Goal: Information Seeking & Learning: Learn about a topic

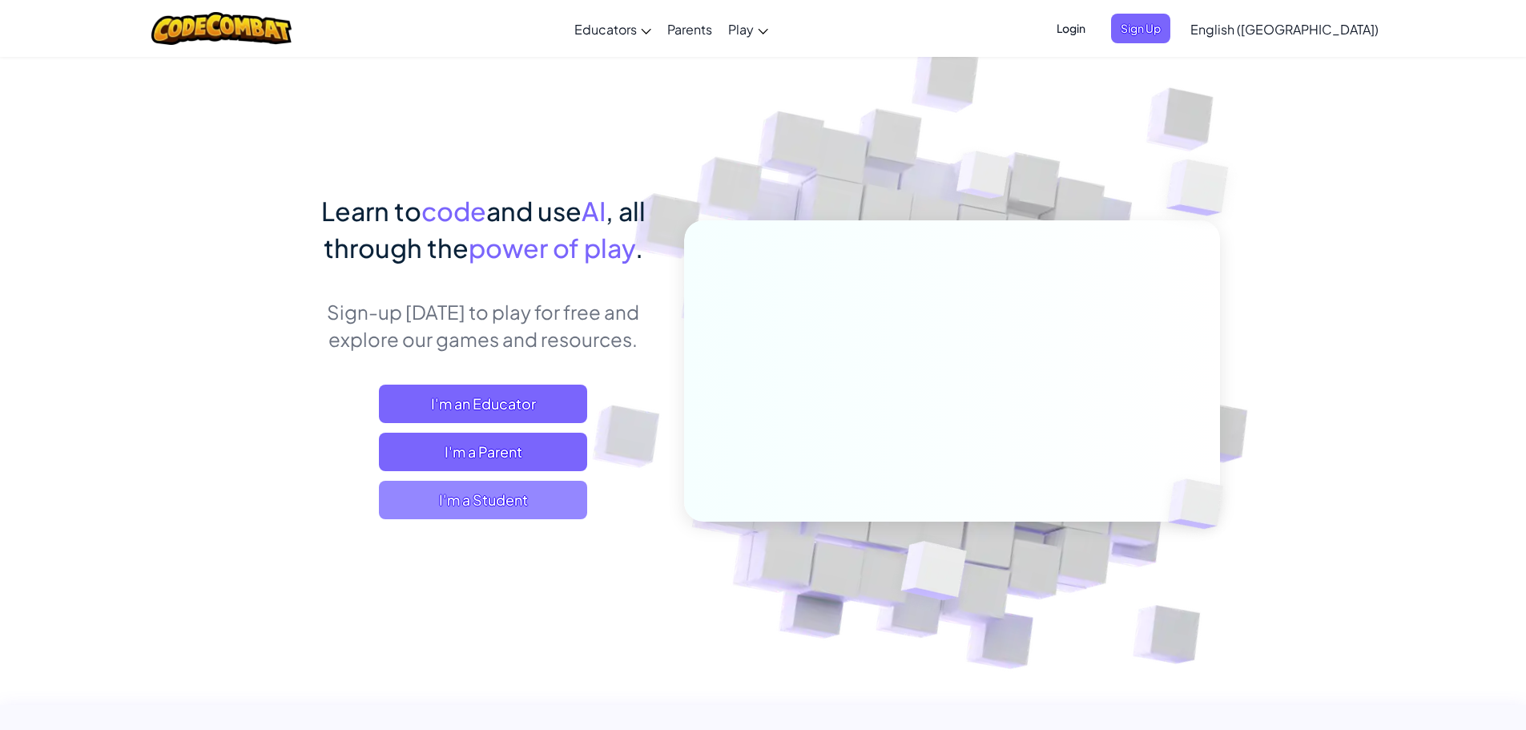
click at [482, 497] on span "I'm a Student" at bounding box center [483, 500] width 208 height 38
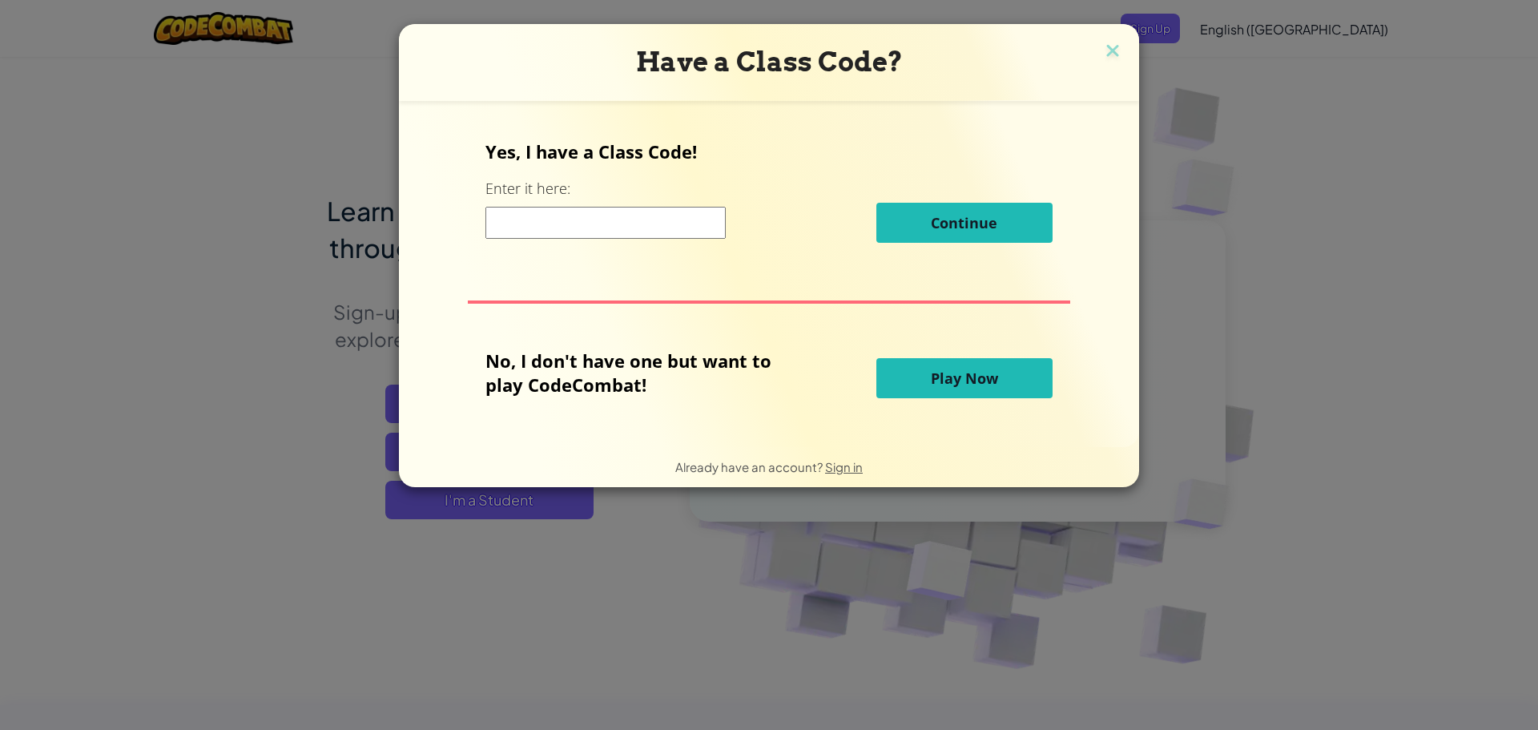
click at [922, 384] on button "Play Now" at bounding box center [965, 378] width 176 height 40
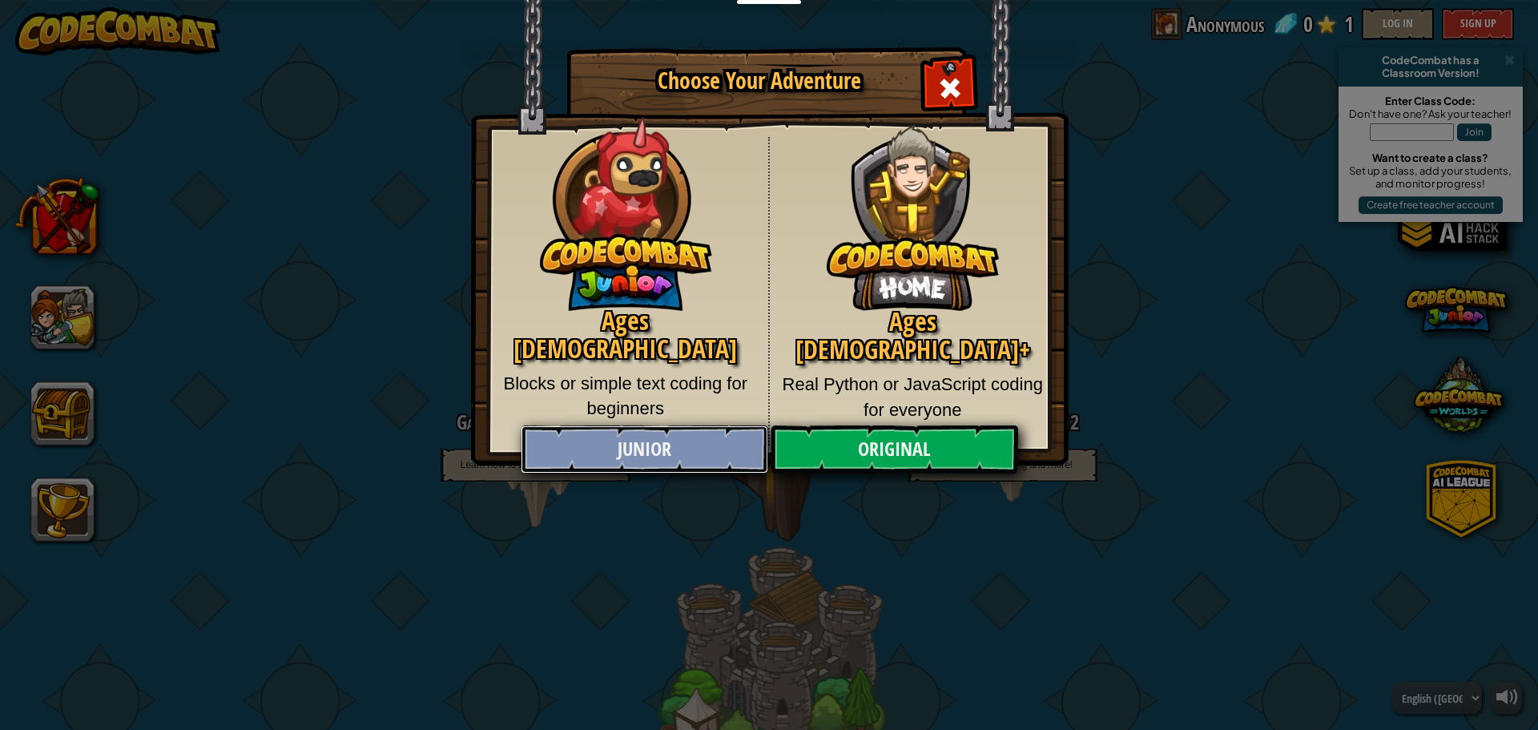
click at [681, 460] on link "Junior" at bounding box center [644, 449] width 247 height 48
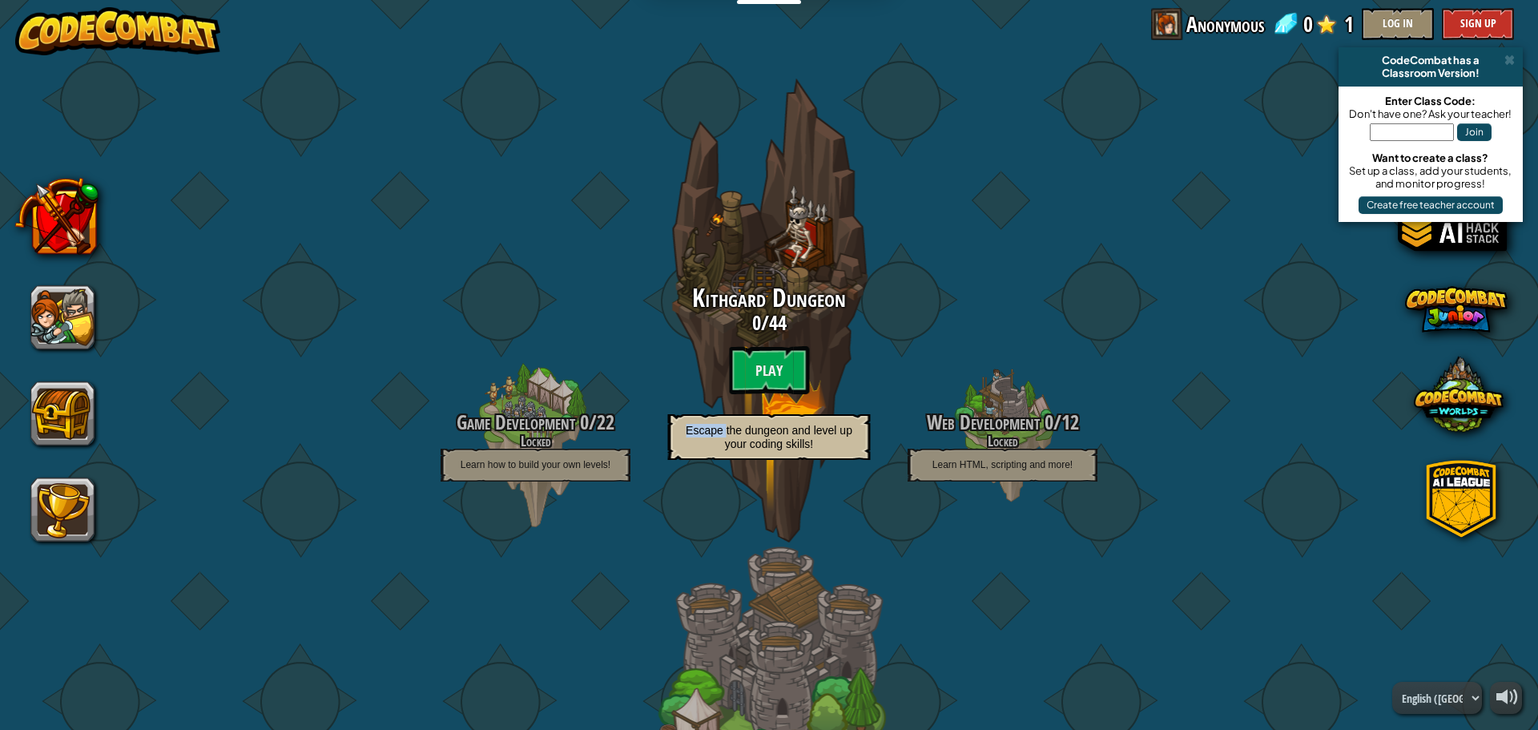
click at [686, 450] on span "Escape the dungeon and level up your coding skills!" at bounding box center [769, 437] width 167 height 26
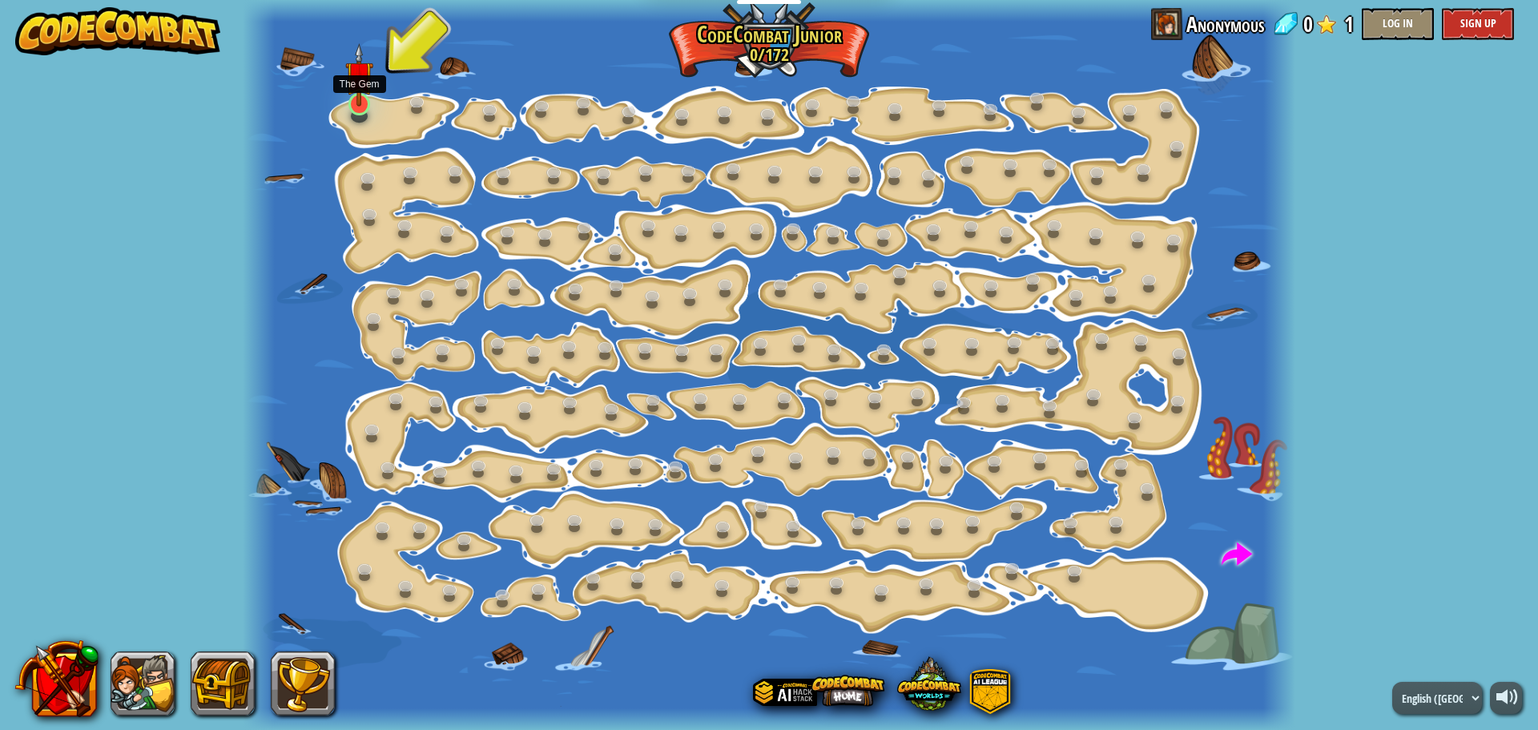
click at [358, 103] on img at bounding box center [358, 74] width 27 height 63
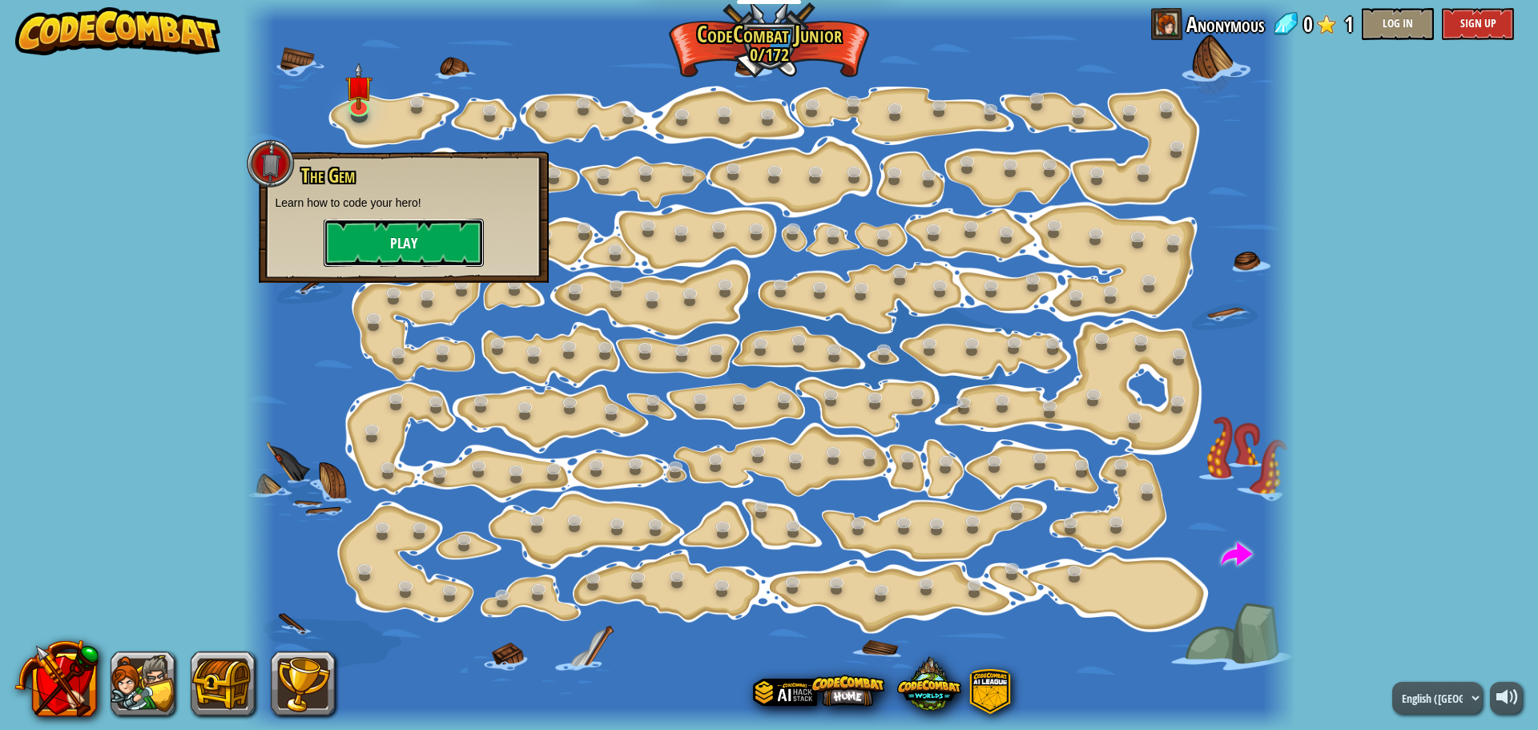
click at [378, 232] on button "Play" at bounding box center [404, 243] width 160 height 48
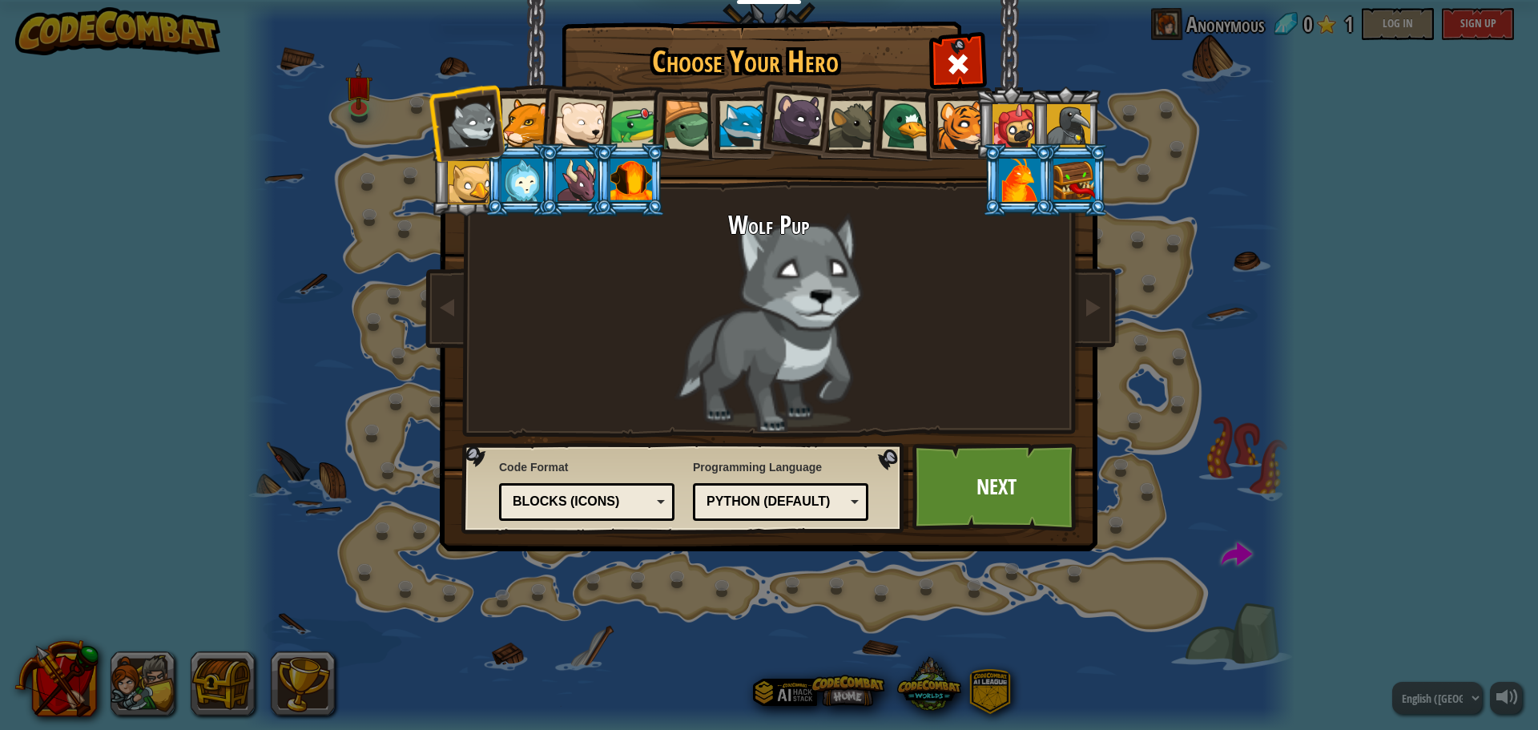
click at [778, 339] on div "Wolf Pup" at bounding box center [769, 322] width 601 height 220
click at [928, 464] on link "Next" at bounding box center [996, 487] width 167 height 88
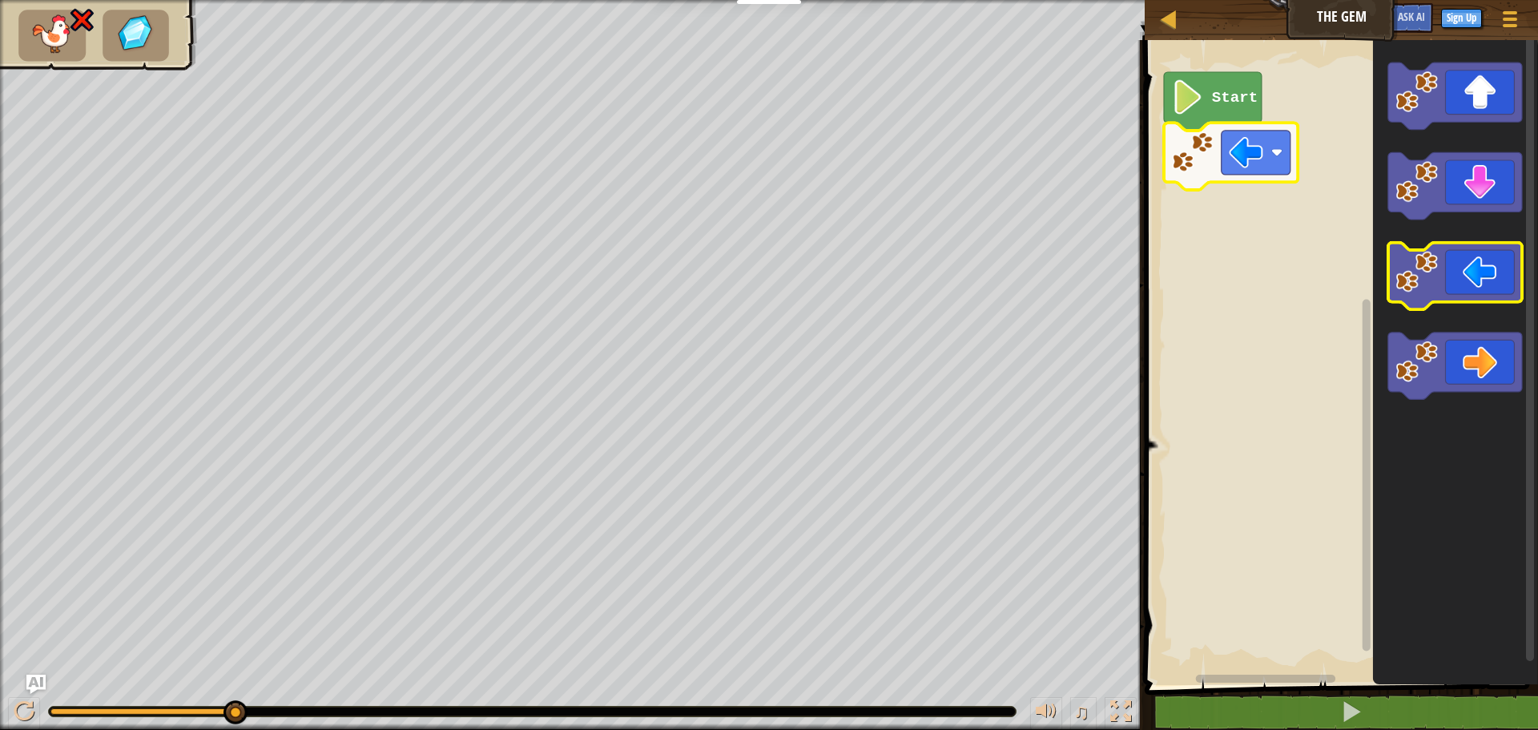
click at [1501, 288] on icon "Blockly Workspace" at bounding box center [1455, 276] width 134 height 67
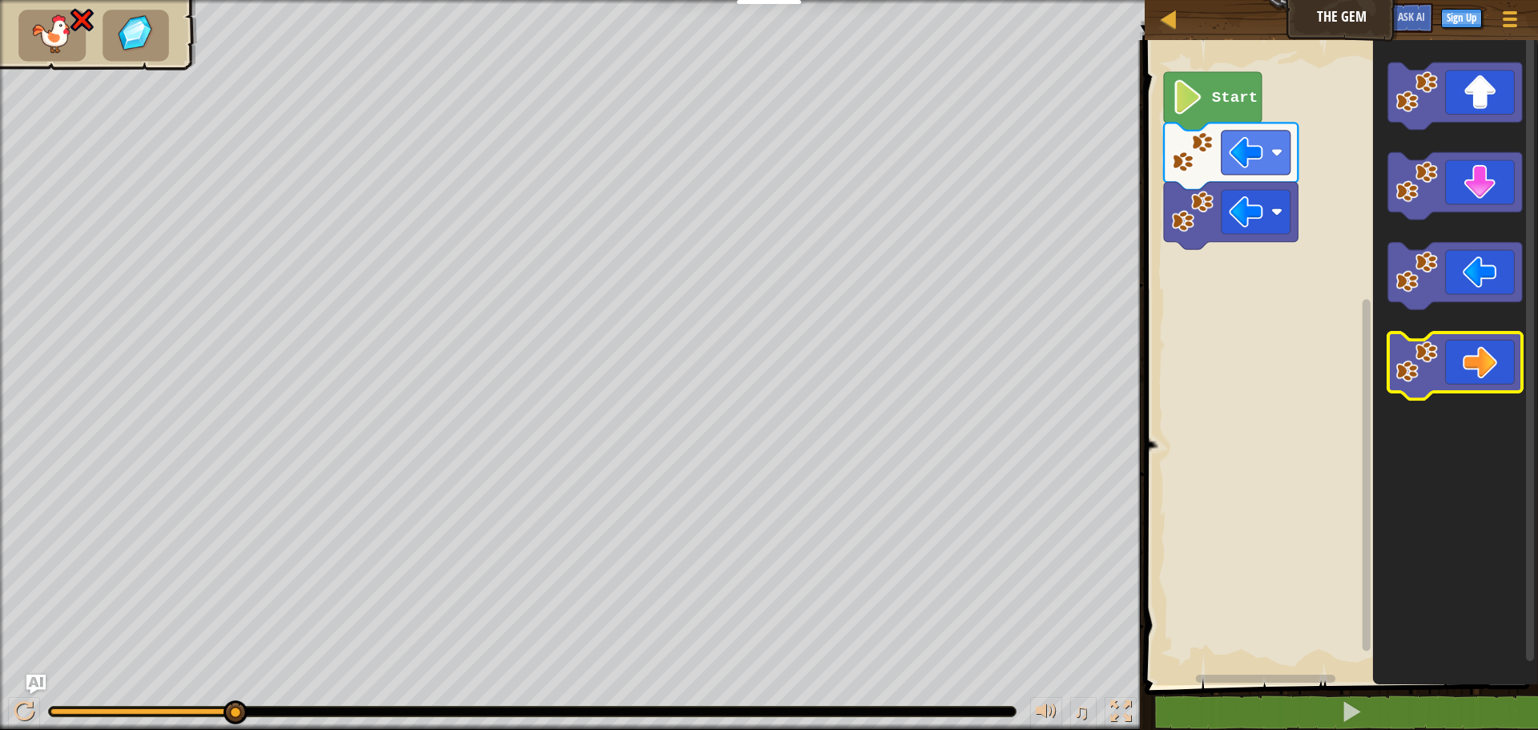
click at [1477, 352] on icon "Blockly Workspace" at bounding box center [1455, 366] width 134 height 67
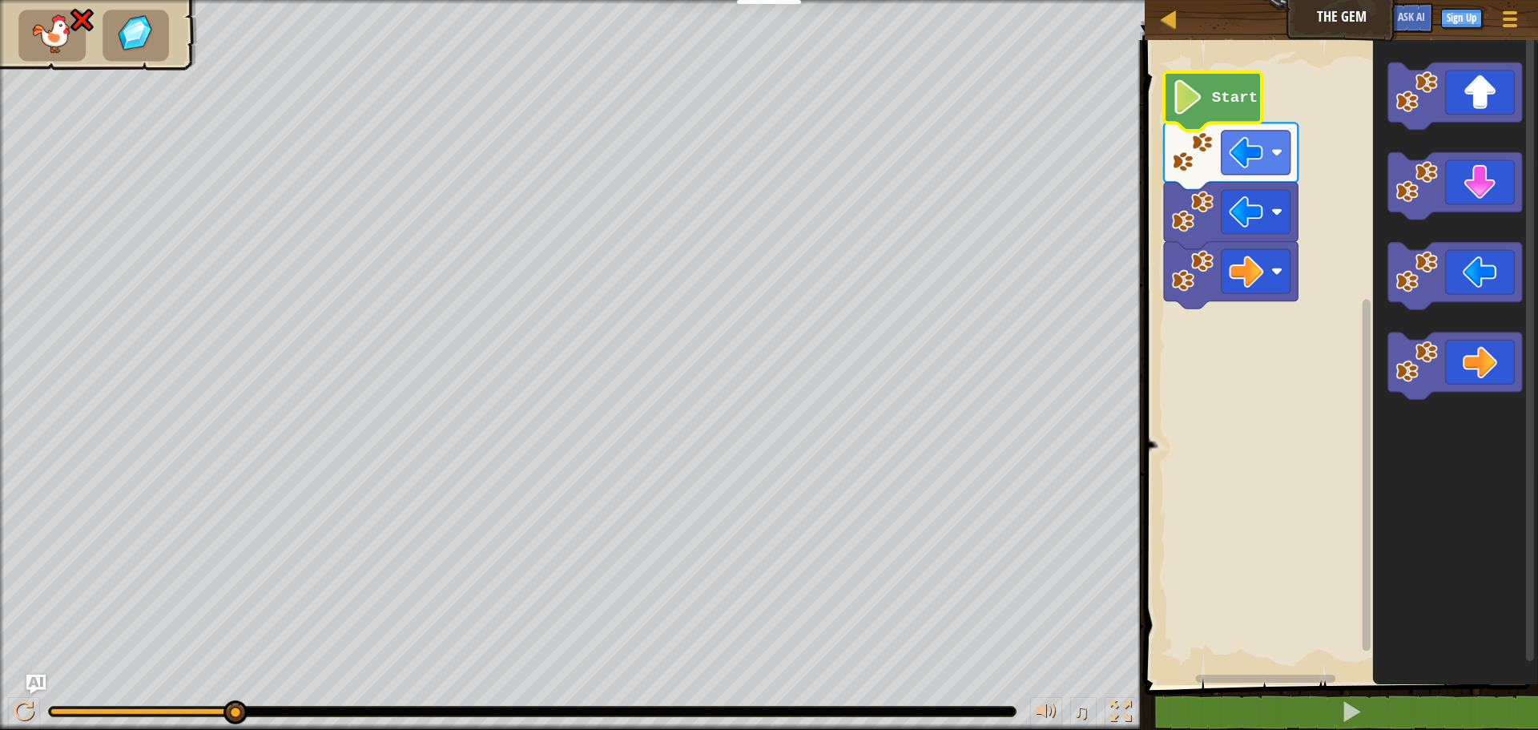
click at [1214, 95] on text "Start" at bounding box center [1235, 98] width 46 height 18
click at [21, 720] on div at bounding box center [24, 711] width 21 height 21
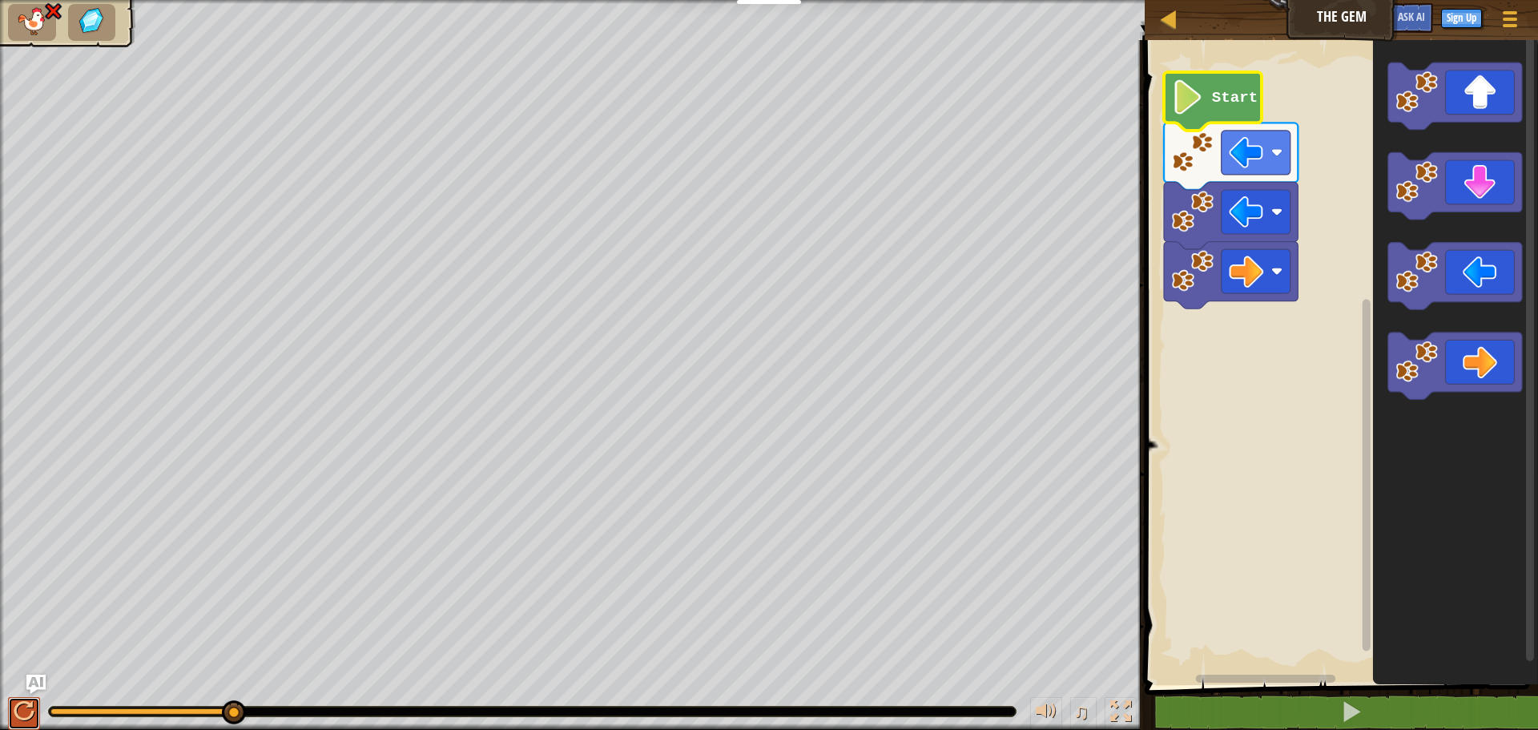
click at [15, 718] on div at bounding box center [24, 711] width 21 height 21
click at [1248, 211] on image "Blockly Workspace" at bounding box center [1246, 212] width 34 height 34
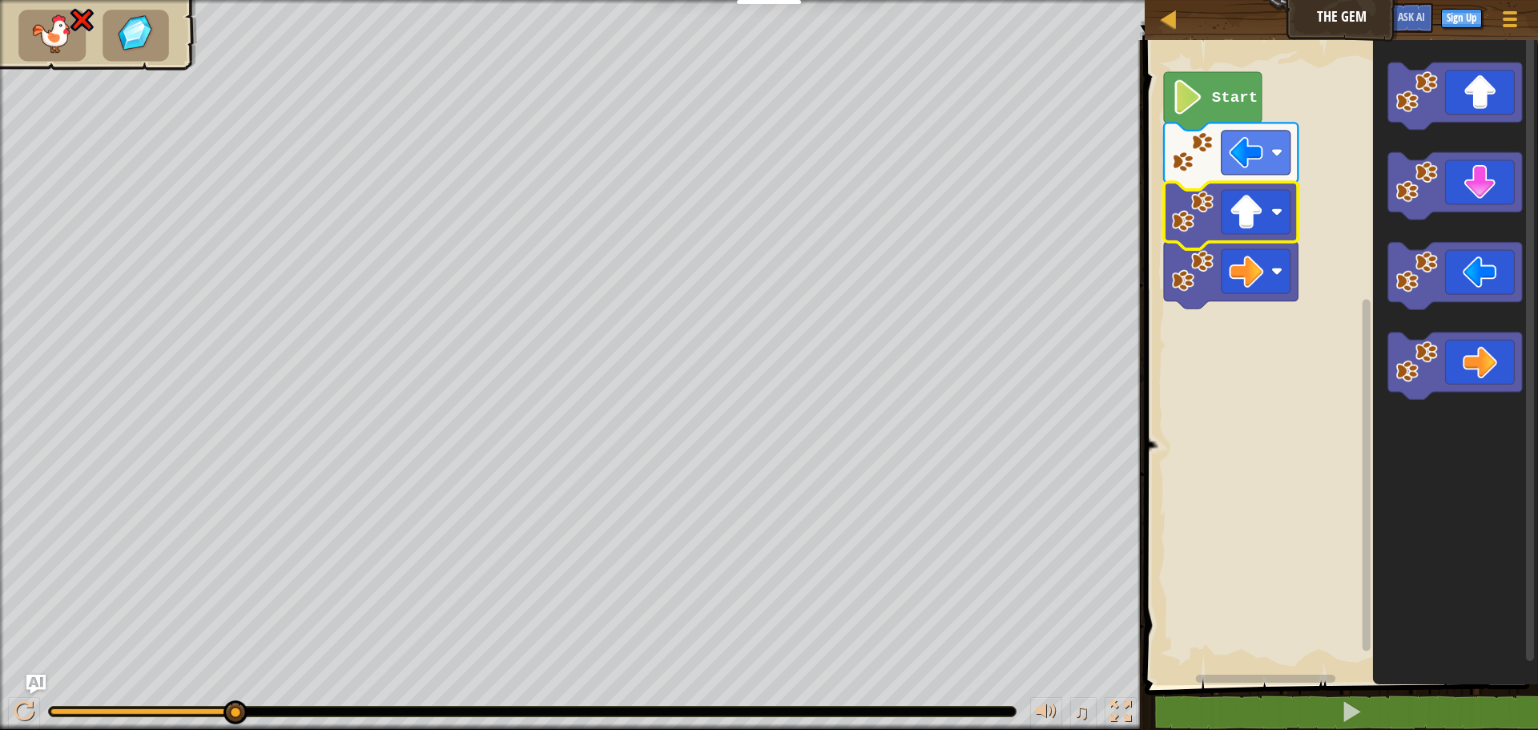
click at [1237, 260] on image "Blockly Workspace" at bounding box center [1246, 271] width 34 height 34
click at [19, 704] on div at bounding box center [24, 711] width 21 height 21
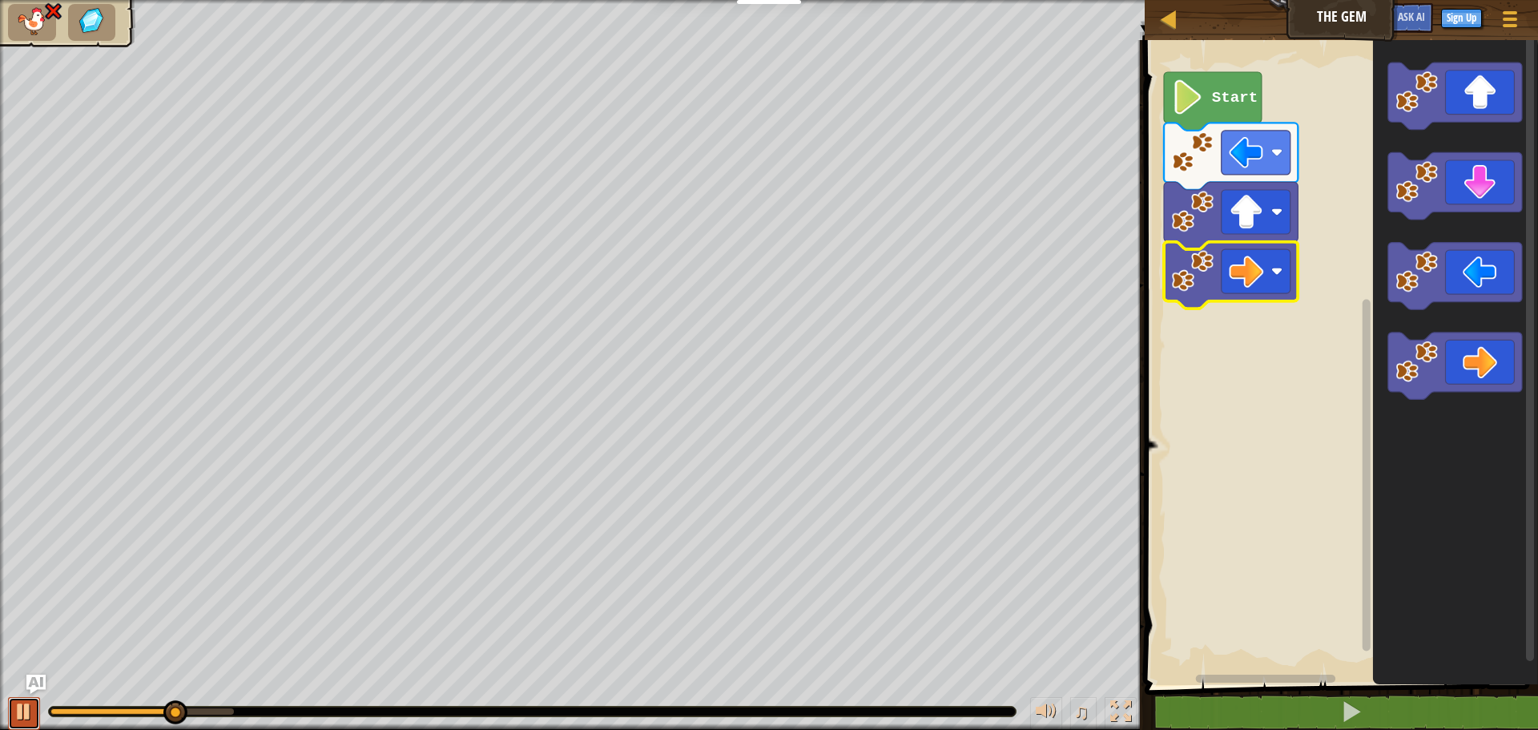
click at [19, 704] on div at bounding box center [24, 711] width 21 height 21
